Goal: Register for event/course

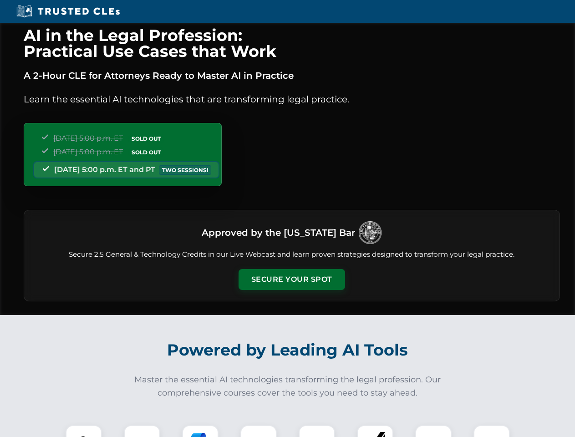
click at [291, 279] on button "Secure Your Spot" at bounding box center [291, 279] width 106 height 21
click at [84, 431] on img at bounding box center [84, 443] width 26 height 26
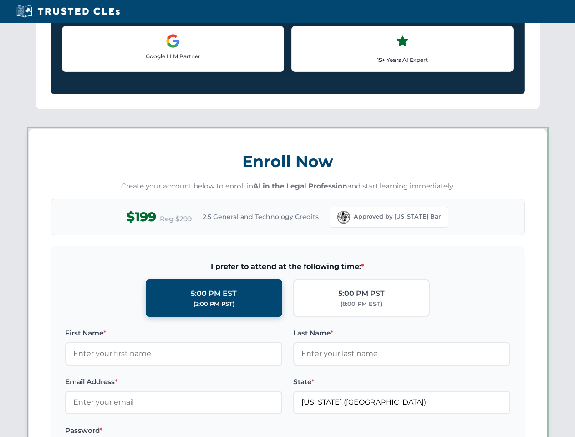
click at [142, 431] on div "AI in the Legal Profession: Practical Use Cases that Work A 2-Hour CLE for Atto…" at bounding box center [287, 426] width 575 height 2129
